Goal: Task Accomplishment & Management: Manage account settings

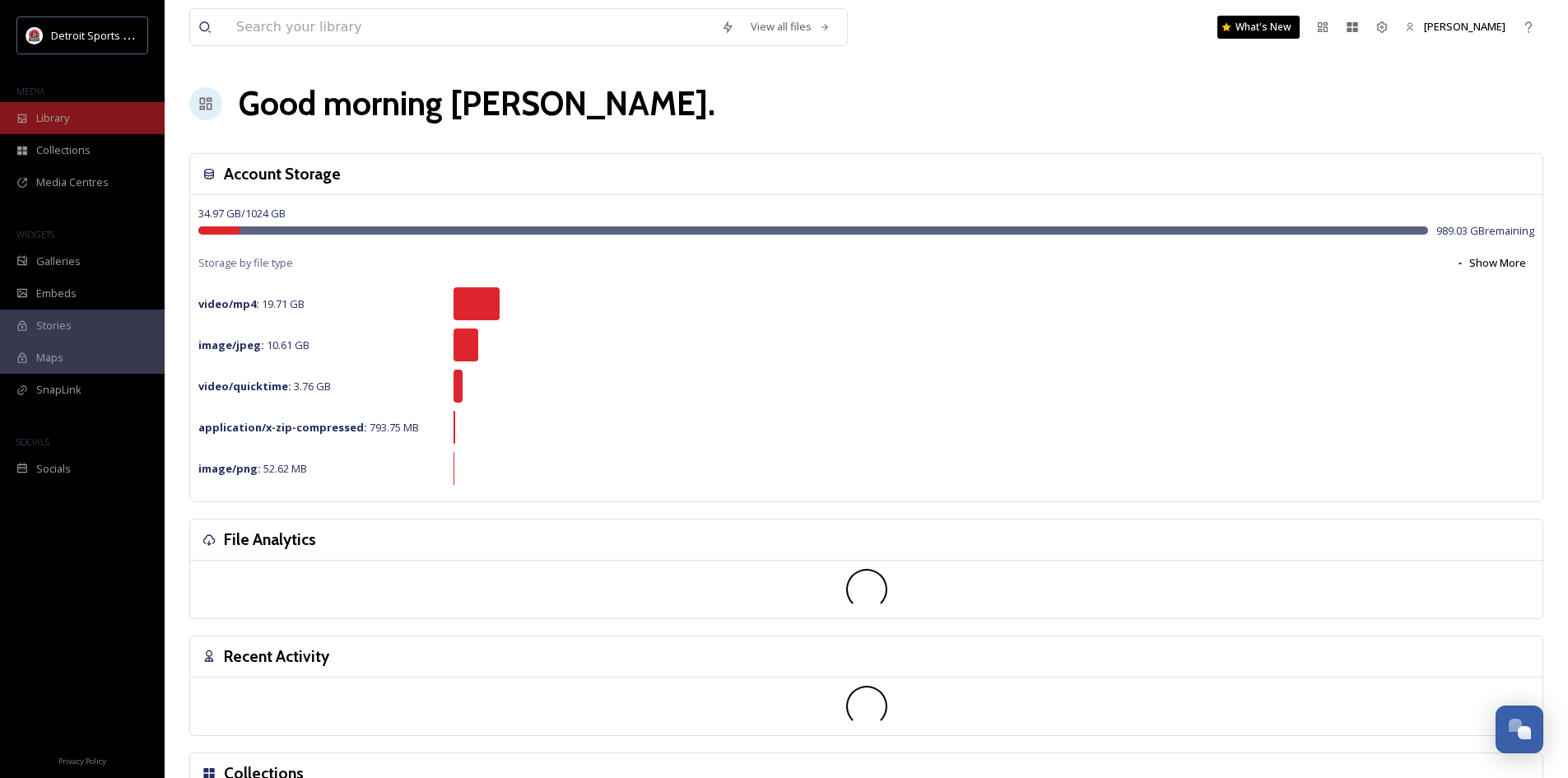
click at [76, 132] on div "Library" at bounding box center [82, 118] width 165 height 32
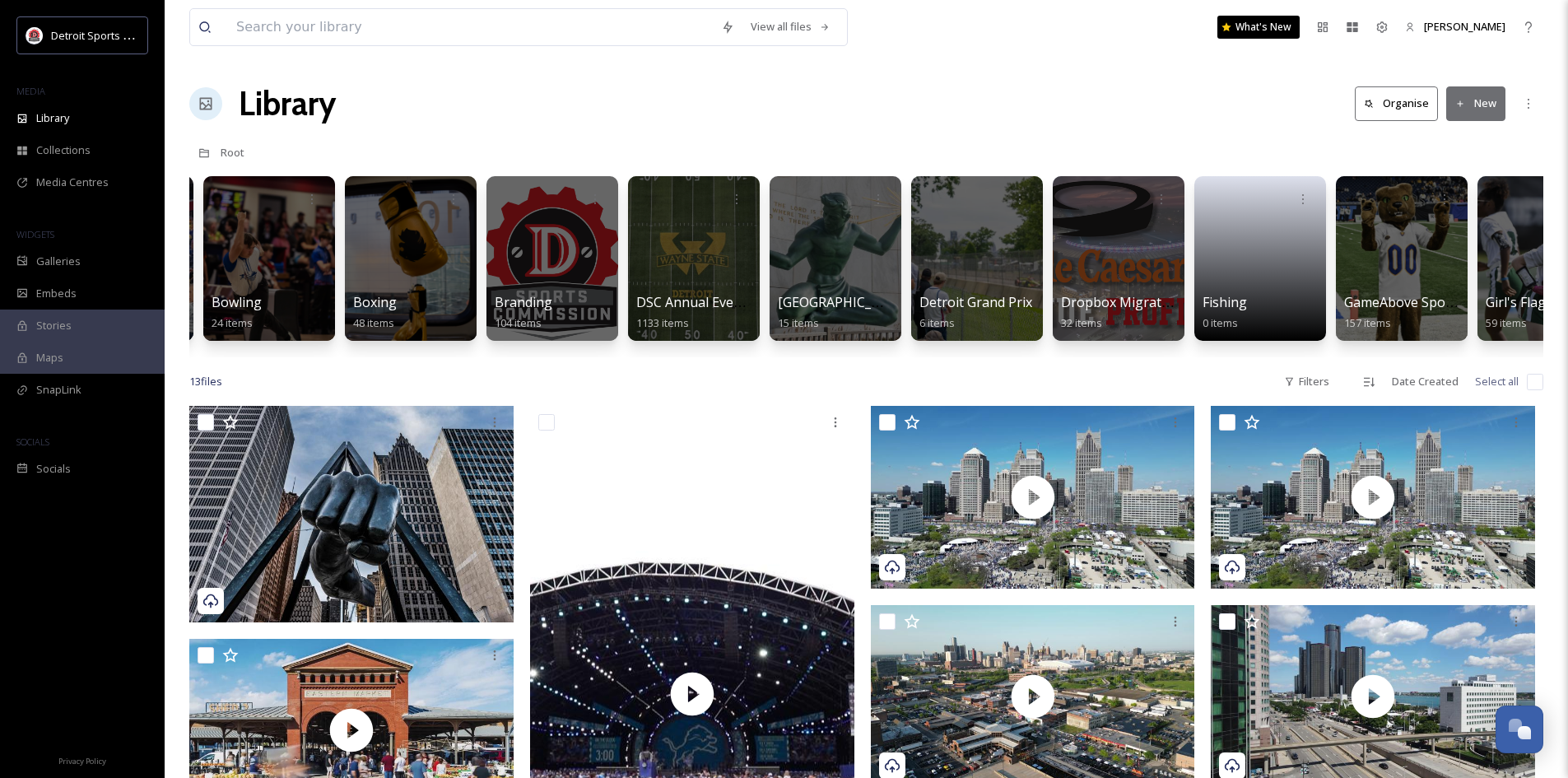
scroll to position [0, 415]
click at [746, 291] on div at bounding box center [693, 258] width 134 height 168
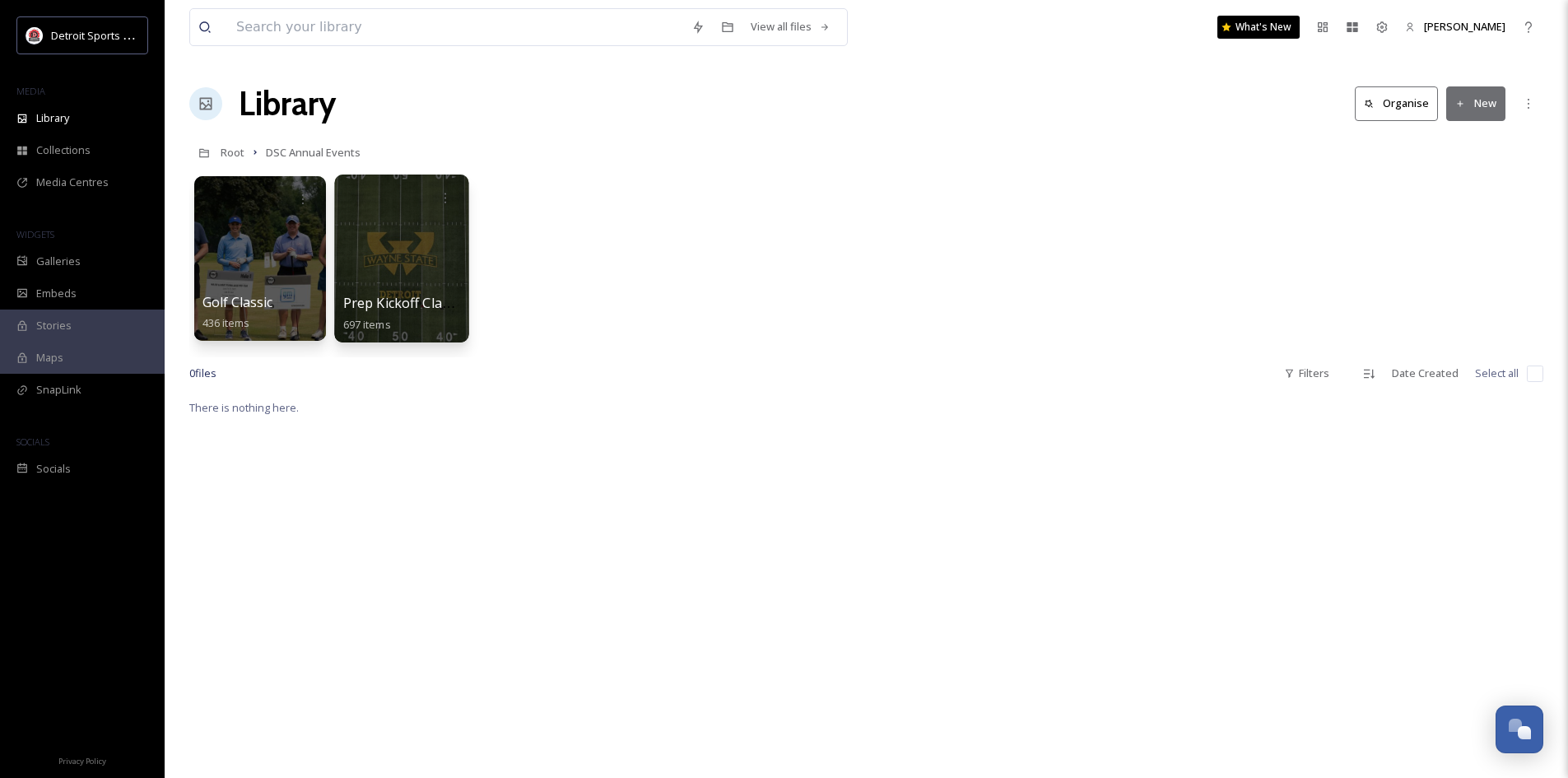
click at [389, 282] on div at bounding box center [401, 258] width 134 height 168
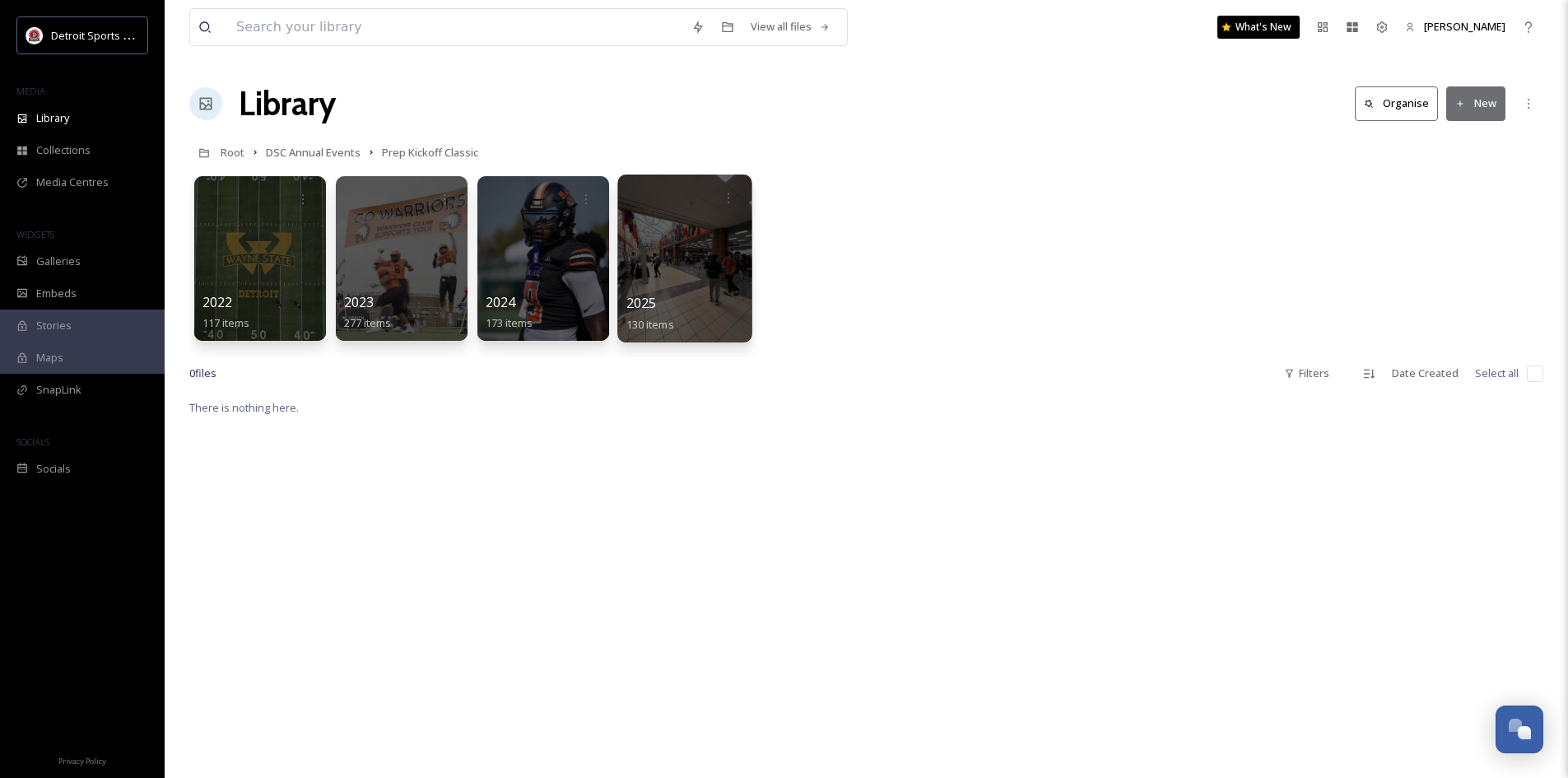
click at [690, 282] on div at bounding box center [684, 258] width 134 height 168
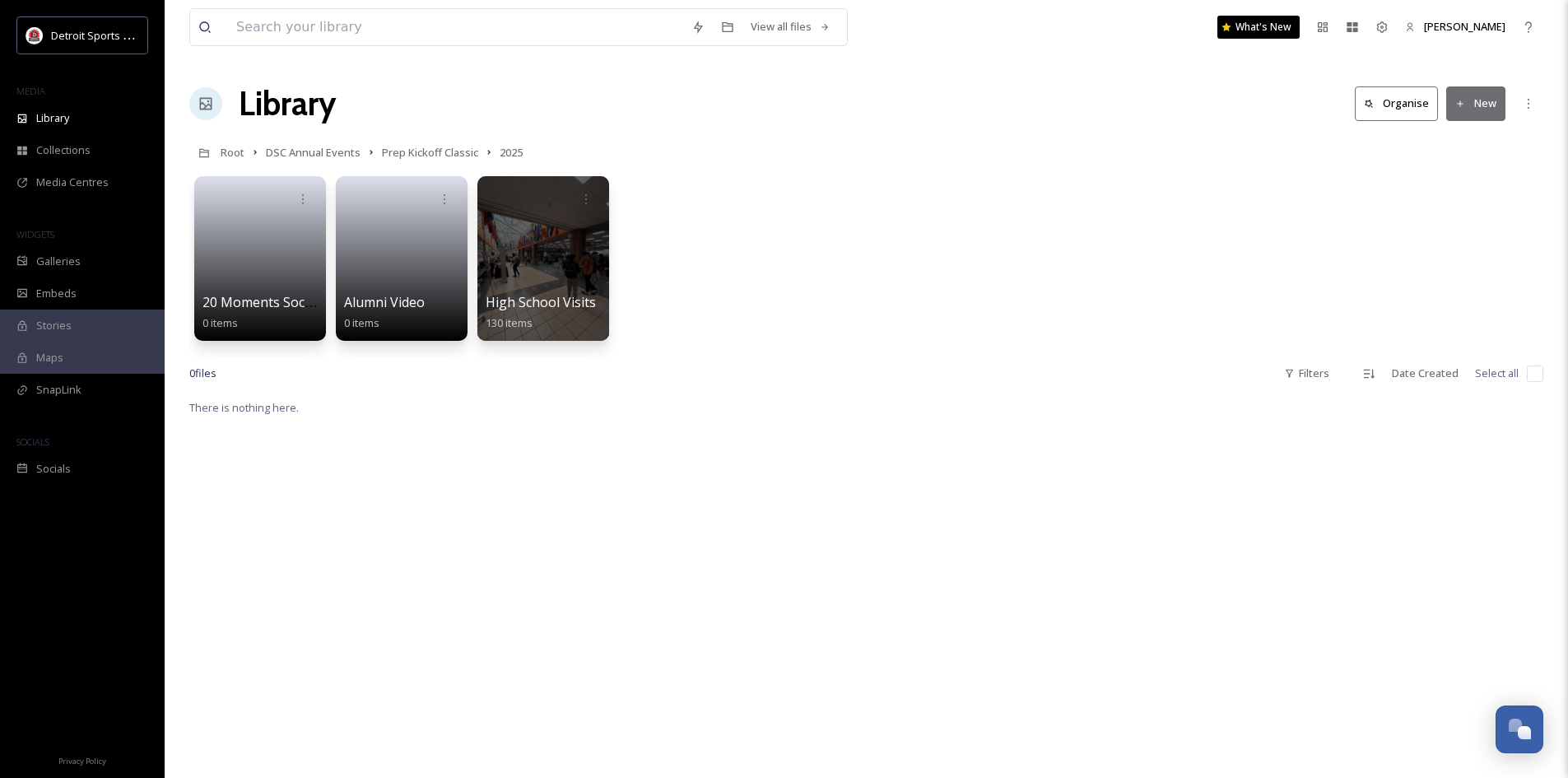
click at [1477, 89] on button "New" at bounding box center [1475, 103] width 59 height 34
click at [1472, 203] on span "Folder" at bounding box center [1457, 206] width 31 height 16
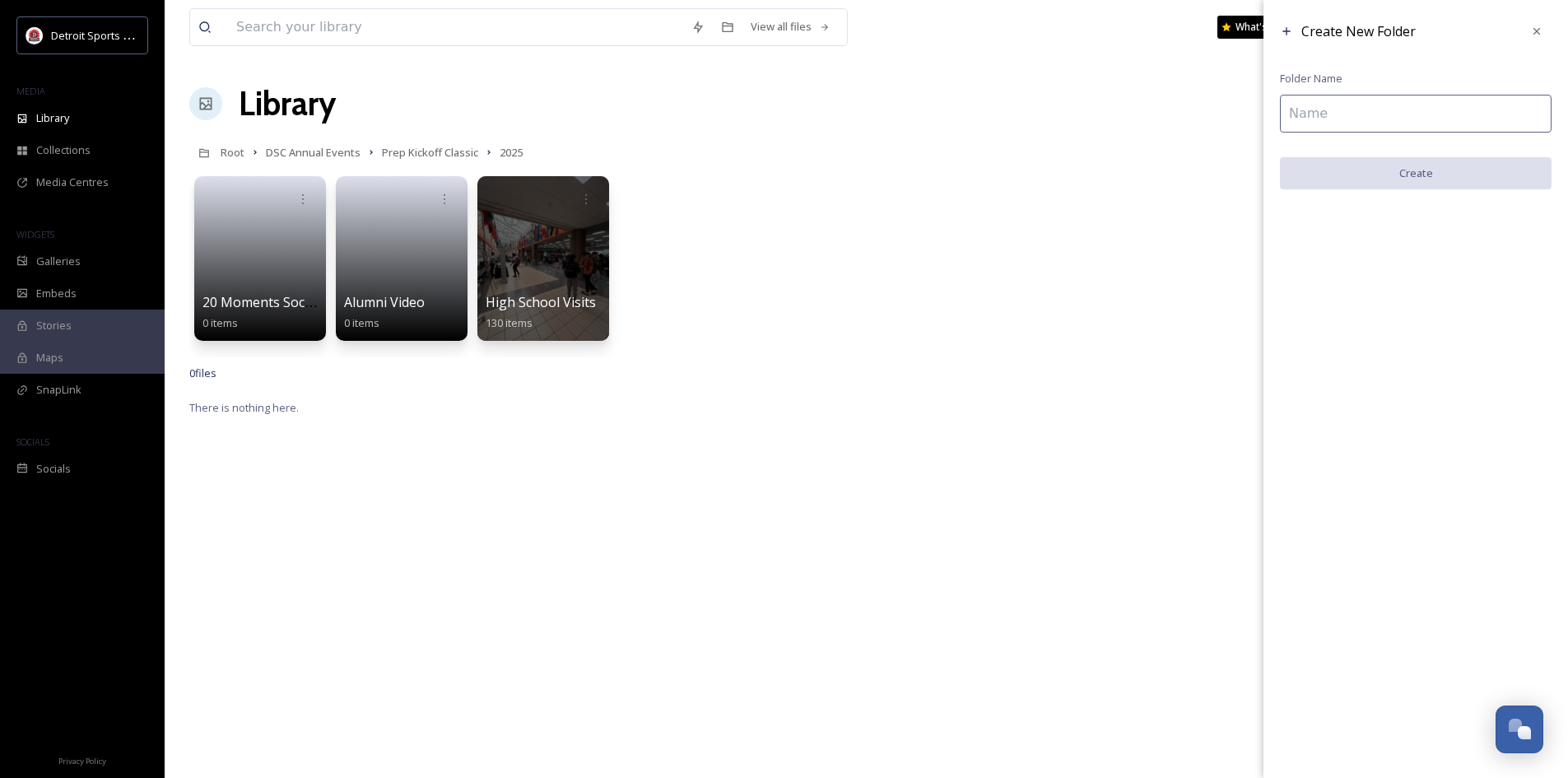
click at [1394, 112] on input at bounding box center [1416, 113] width 272 height 38
type input "P"
